Goal: Information Seeking & Learning: Find contact information

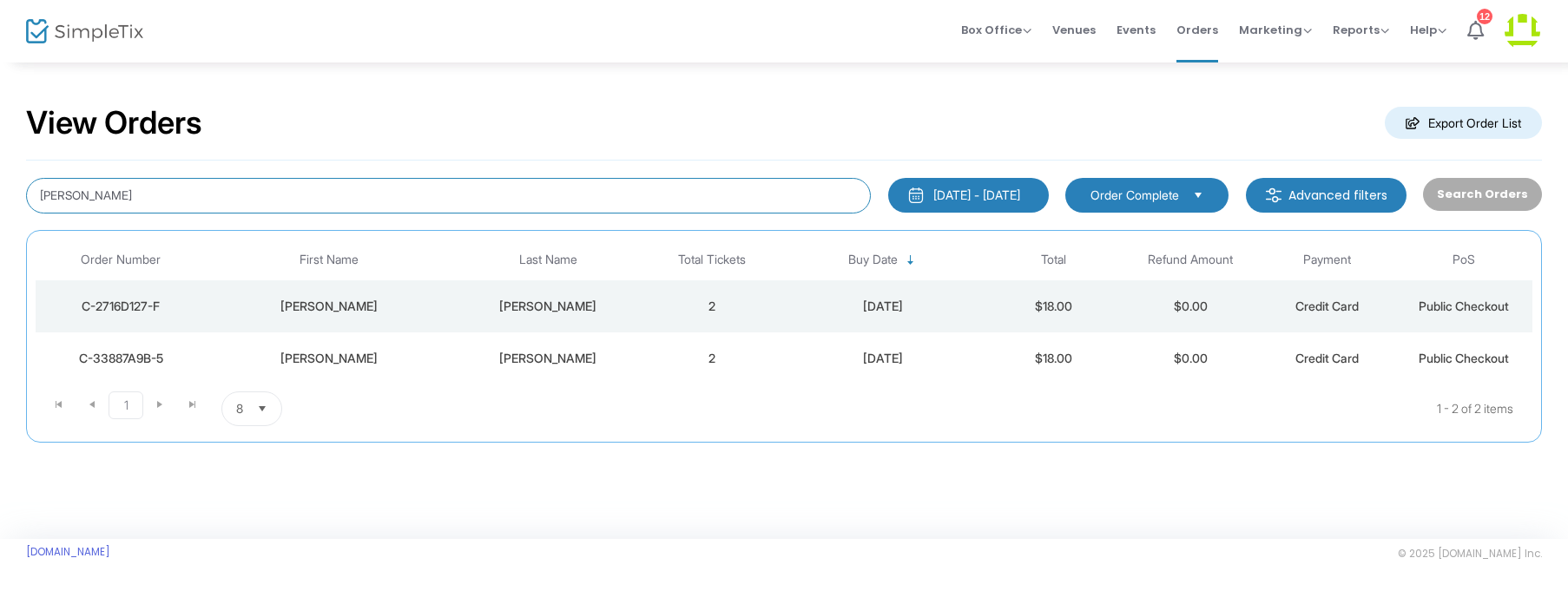
click at [160, 191] on input "[PERSON_NAME]" at bounding box center [447, 196] width 844 height 35
type input "M"
click at [332, 194] on input at bounding box center [447, 196] width 844 height 35
paste input "[PERSON_NAME]"
type input "[PERSON_NAME]"
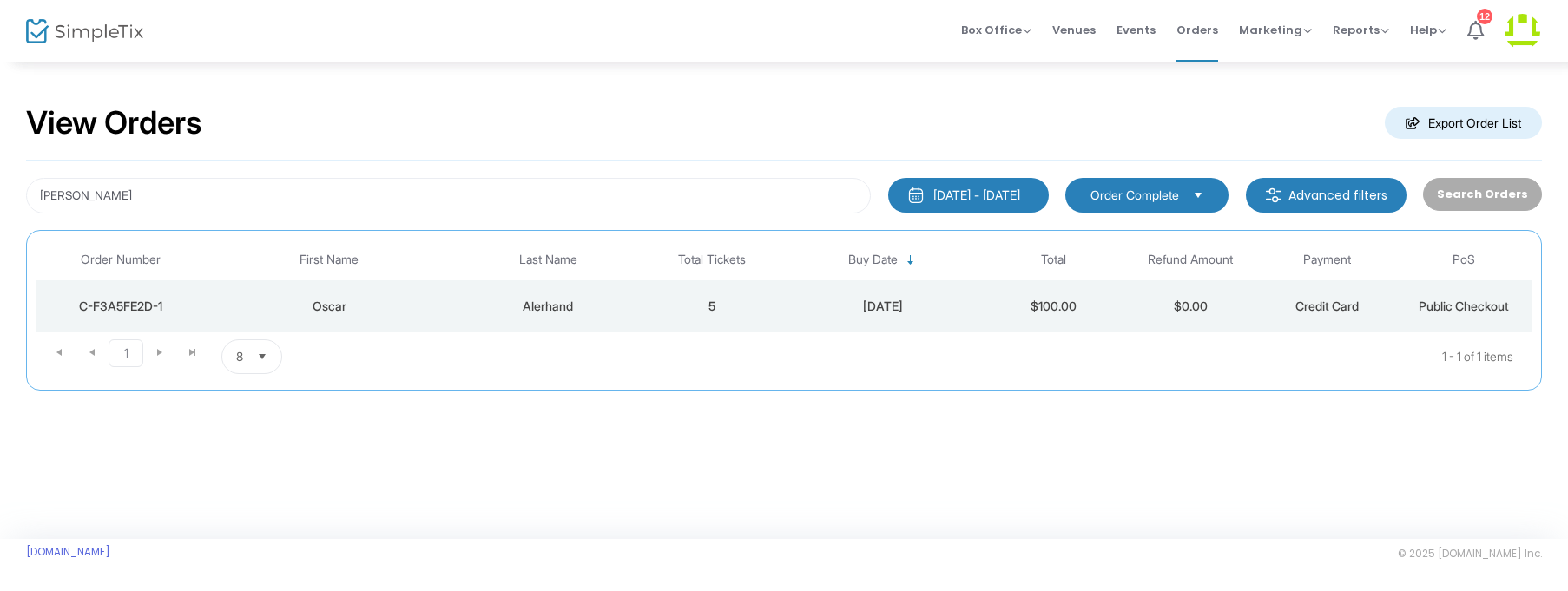
click at [101, 302] on div "C-F3A5FE2D-1" at bounding box center [120, 307] width 162 height 18
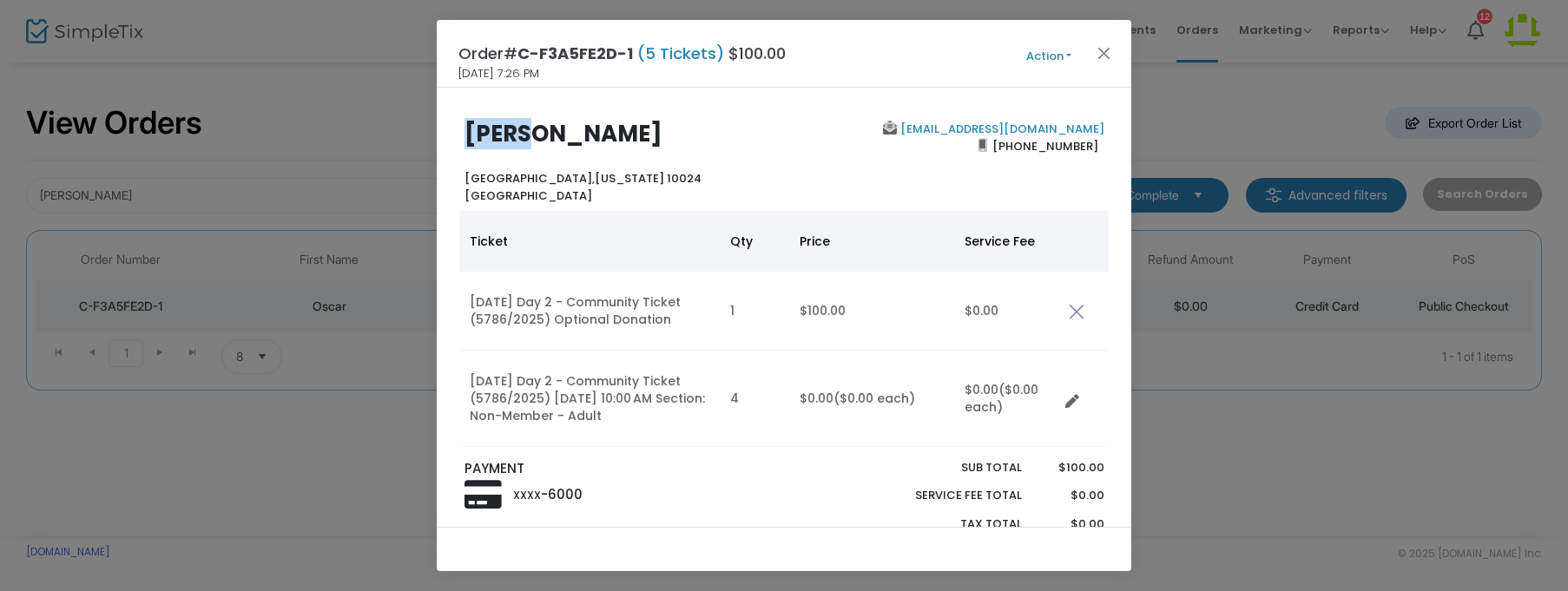
drag, startPoint x: 532, startPoint y: 132, endPoint x: 434, endPoint y: 127, distance: 98.1
click at [434, 127] on ngb-modal-window "Order# C-F3A5FE2D-1 (5 Tickets) $100.00 [DATE] 7:26 PM Action Mark Admitted Edi…" at bounding box center [784, 295] width 1568 height 591
copy b "Oscar"
click at [657, 129] on h2 "[PERSON_NAME]" at bounding box center [620, 134] width 312 height 27
drag, startPoint x: 657, startPoint y: 129, endPoint x: 538, endPoint y: 119, distance: 119.4
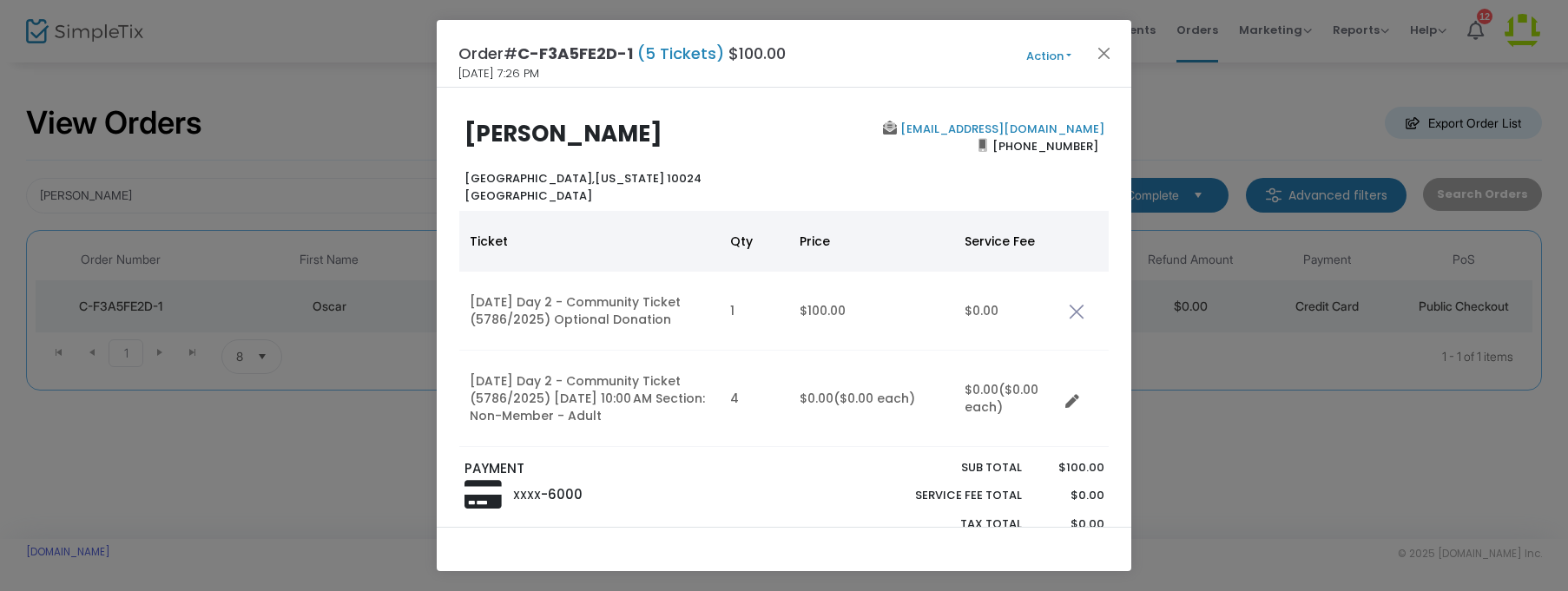
click at [538, 121] on h2 "[PERSON_NAME]" at bounding box center [620, 134] width 312 height 27
copy b "Alerhand"
drag, startPoint x: 1096, startPoint y: 149, endPoint x: 1003, endPoint y: 152, distance: 93.0
click at [1003, 152] on div "[EMAIL_ADDRESS][DOMAIN_NAME] [PHONE_NUMBER]" at bounding box center [948, 162] width 328 height 83
copy span "[PHONE_NUMBER]"
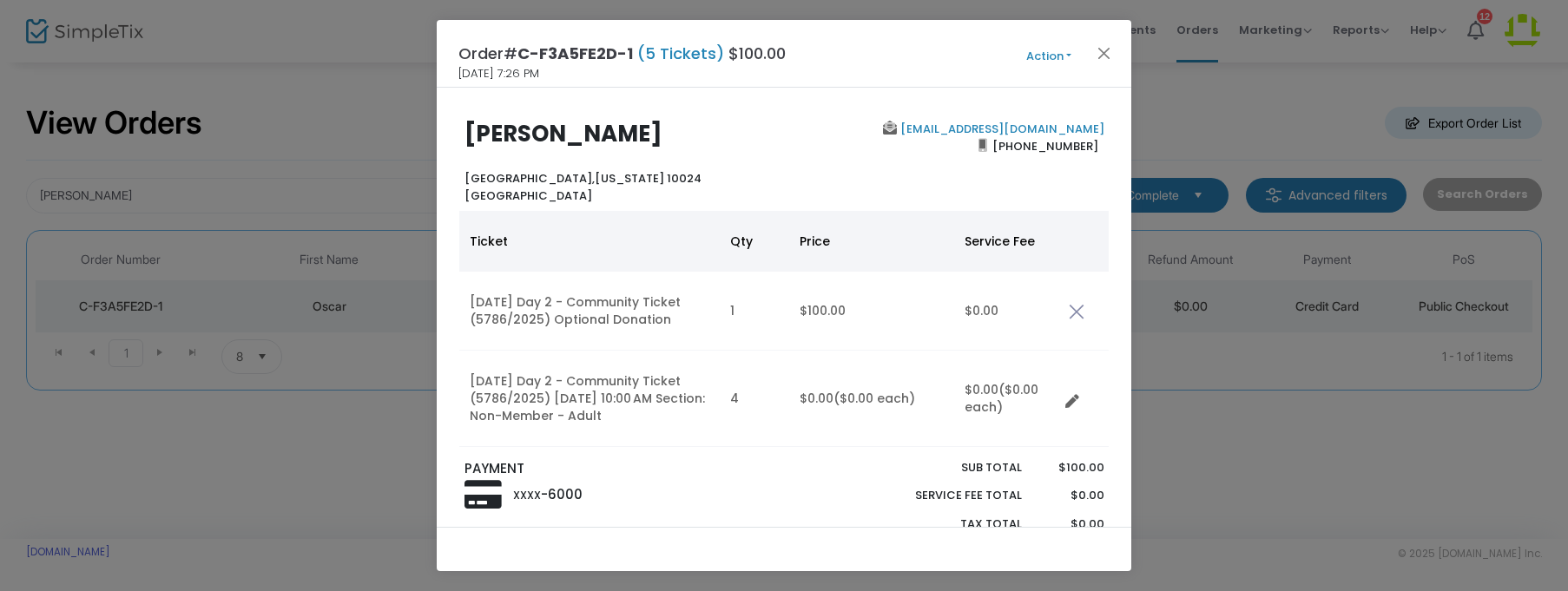
drag, startPoint x: 1094, startPoint y: 124, endPoint x: 862, endPoint y: 112, distance: 232.3
click at [862, 112] on div "[PERSON_NAME][GEOGRAPHIC_DATA][US_STATE] [GEOGRAPHIC_DATA] [EMAIL_ADDRESS][DOMA…" at bounding box center [784, 307] width 695 height 439
click at [1103, 49] on button "Close" at bounding box center [1104, 52] width 22 height 22
